Goal: Go to known website: Go to known website

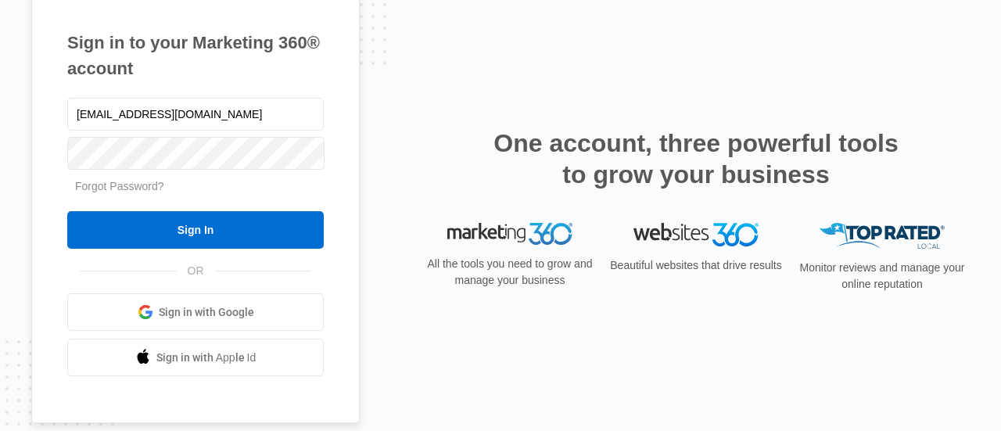
drag, startPoint x: 207, startPoint y: 116, endPoint x: 17, endPoint y: 116, distance: 190.1
click at [17, 116] on div "Sign in to your Marketing 360® account mathater25a@gmail.com Forgot Password? S…" at bounding box center [500, 215] width 1001 height 431
drag, startPoint x: 217, startPoint y: 112, endPoint x: 355, endPoint y: 124, distance: 138.2
click at [355, 124] on div "Sign in to your Marketing 360® account tellyourstoryinc1@gmail.com:Digi@4321 Fo…" at bounding box center [195, 203] width 328 height 441
type input "tellyourstoryinc1@gmail.com"
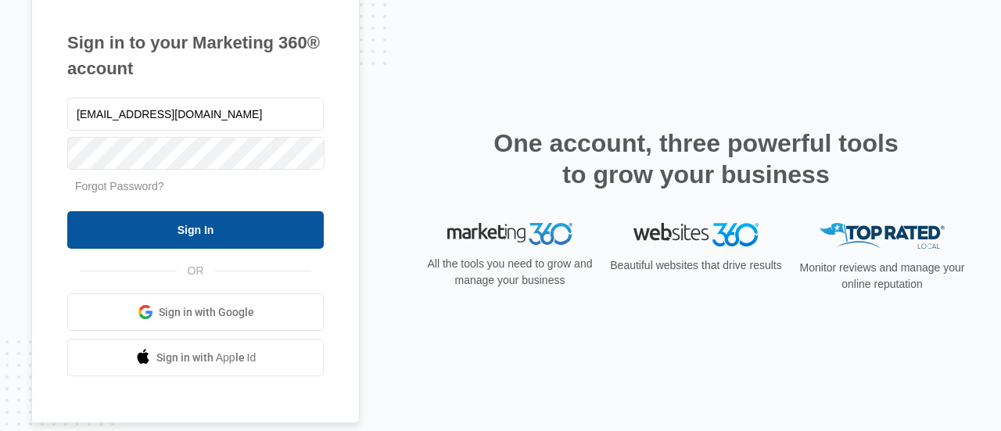
click at [94, 223] on input "Sign In" at bounding box center [195, 230] width 257 height 38
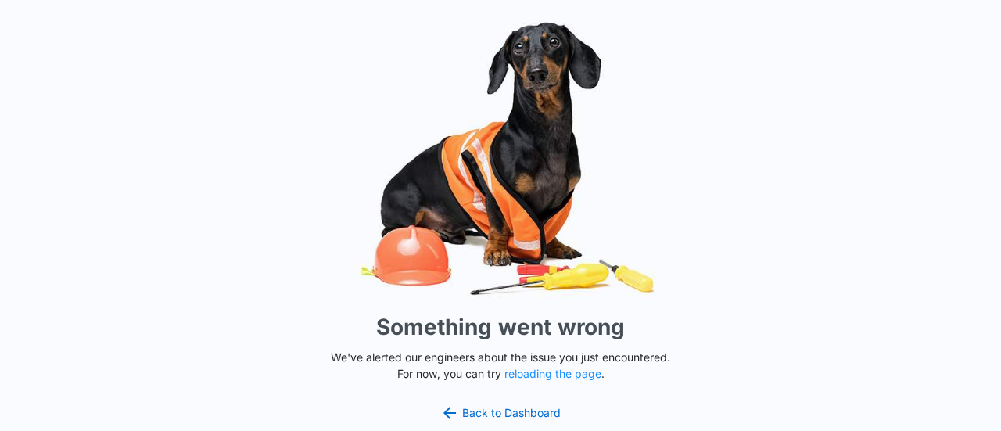
scroll to position [8, 0]
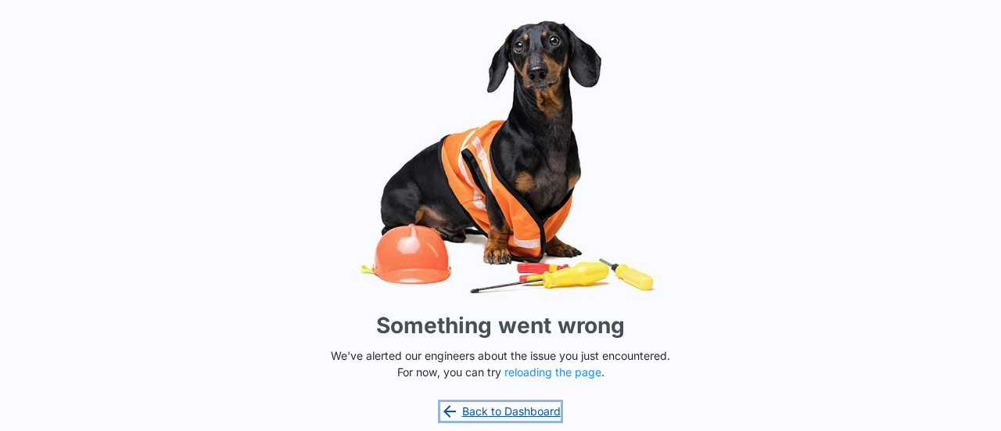
click at [530, 404] on link "Back to Dashboard" at bounding box center [500, 411] width 120 height 19
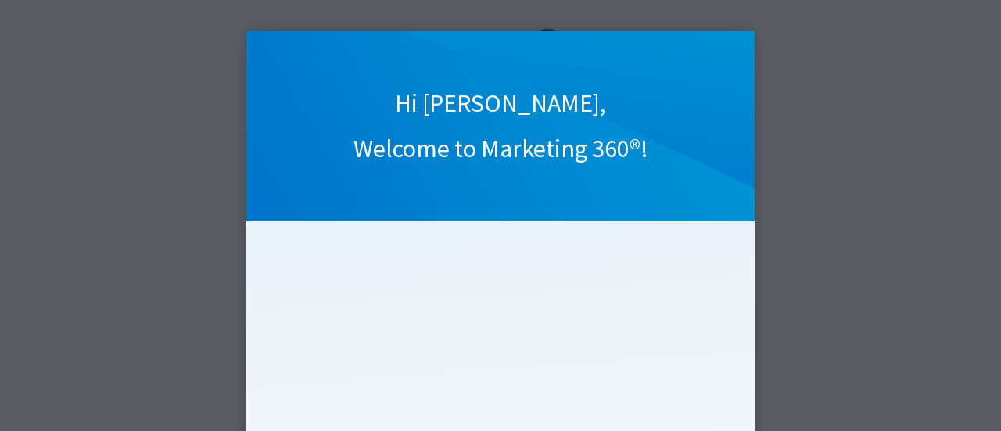
scroll to position [275, 0]
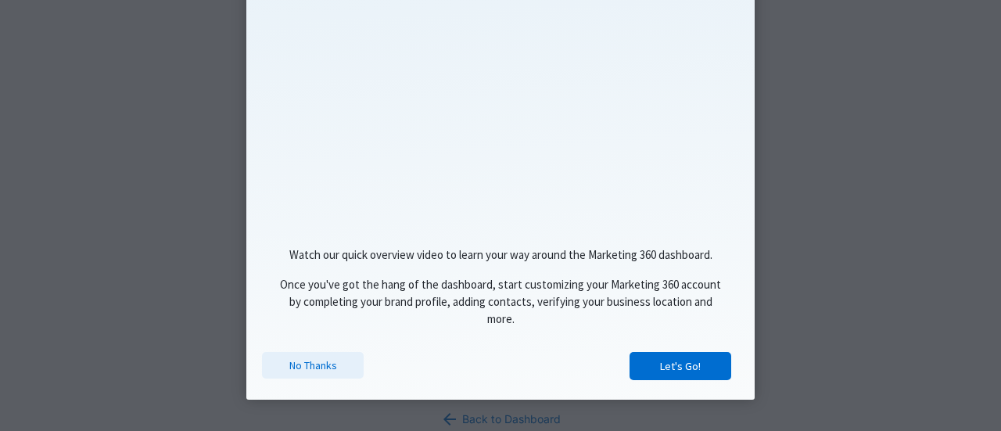
click at [324, 364] on link "No Thanks" at bounding box center [313, 365] width 102 height 27
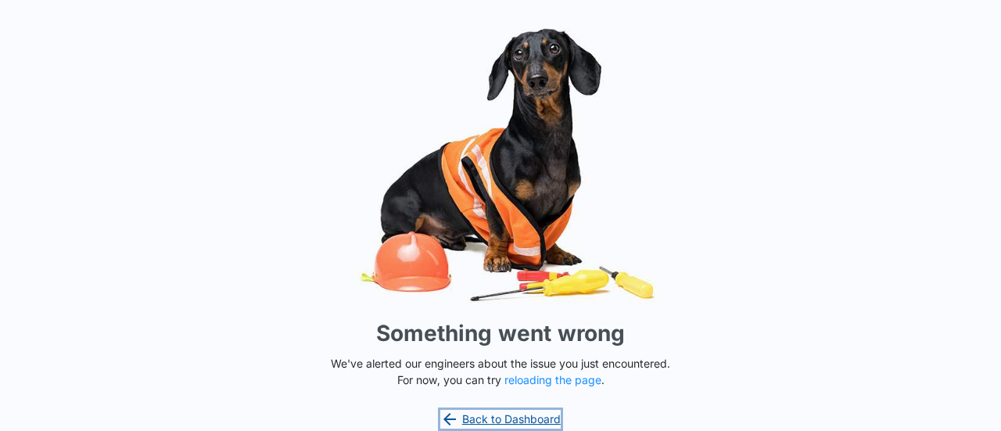
click at [499, 419] on link "Back to Dashboard" at bounding box center [500, 419] width 120 height 19
